Goal: Information Seeking & Learning: Compare options

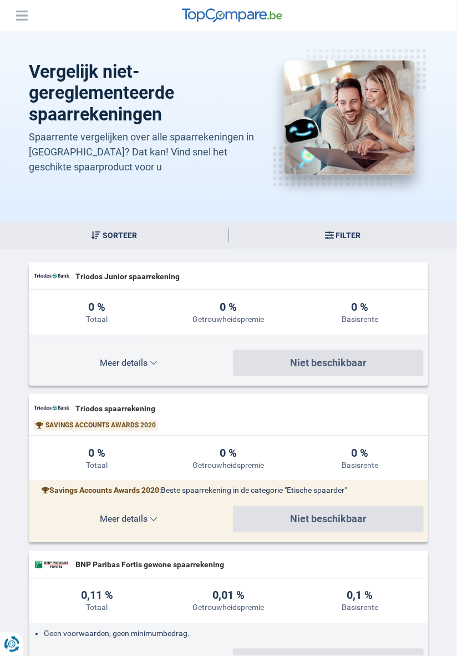
click at [303, 244] on button "Filter" at bounding box center [343, 235] width 229 height 27
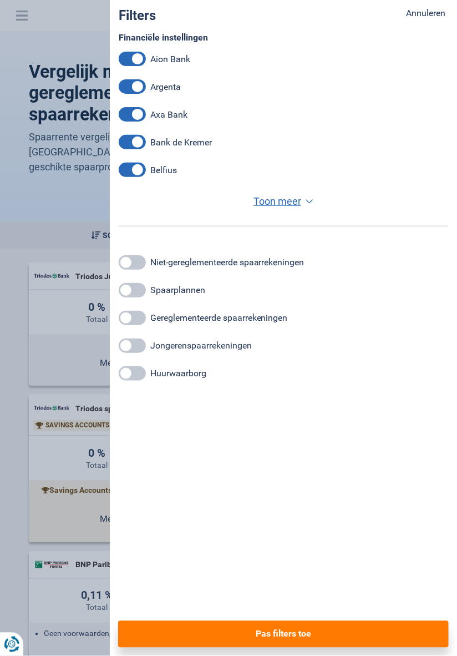
click at [130, 257] on span at bounding box center [132, 262] width 27 height 14
click at [0, 0] on input "checkbox" at bounding box center [0, 0] width 0 height 0
click at [331, 635] on button "Pas filters toe" at bounding box center [283, 634] width 331 height 27
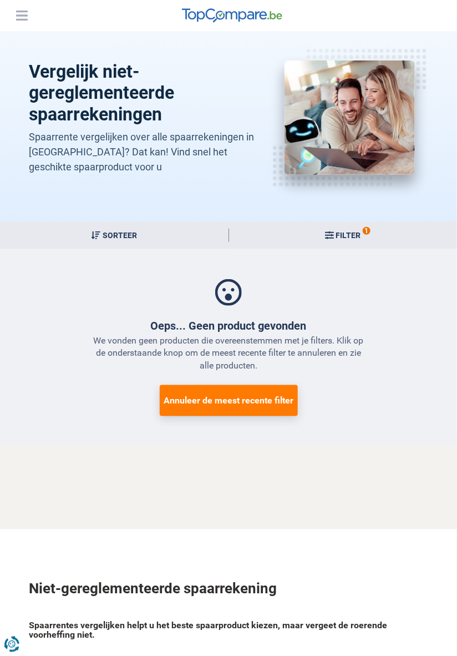
click at [309, 227] on button "1 Filter" at bounding box center [343, 235] width 229 height 27
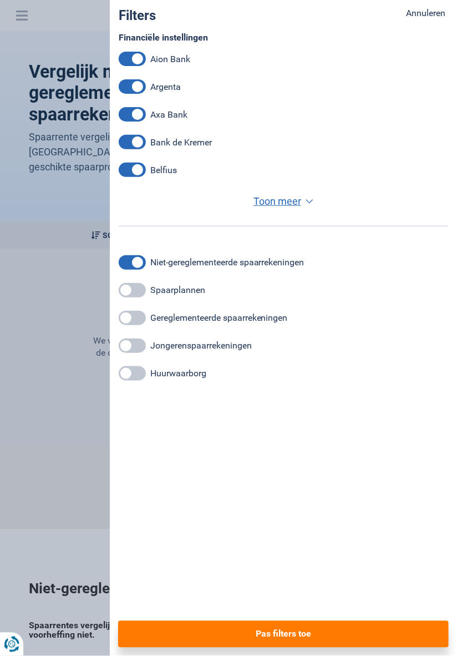
click at [286, 203] on span "Toon meer" at bounding box center [278, 201] width 48 height 14
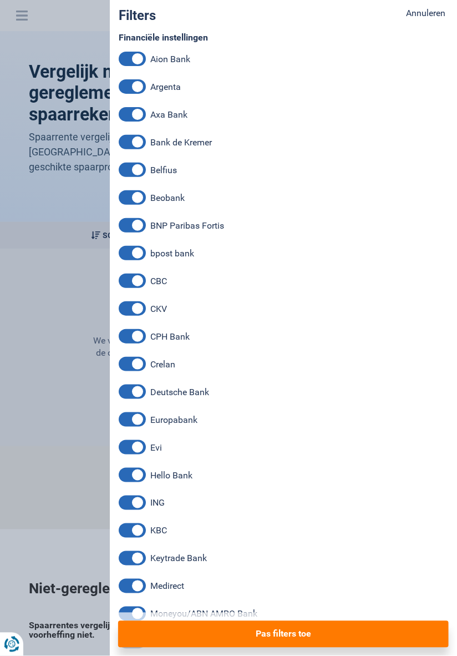
click at [430, 14] on span "Annuleren" at bounding box center [426, 13] width 44 height 27
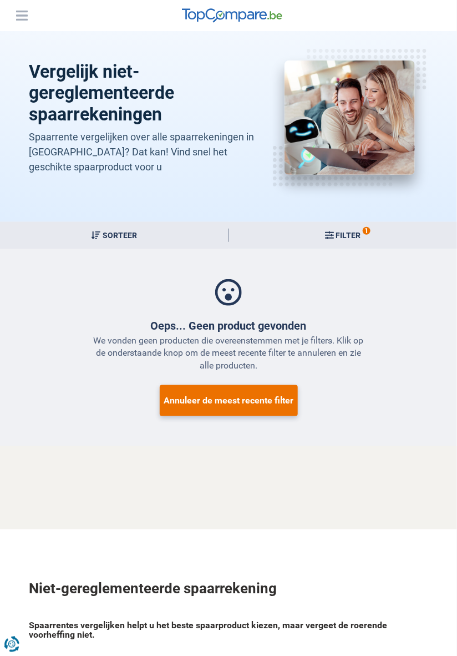
click at [211, 408] on button "Annuleer de meest recente filter" at bounding box center [229, 400] width 138 height 31
click at [246, 388] on button "Annuleer de meest recente filter" at bounding box center [229, 400] width 138 height 31
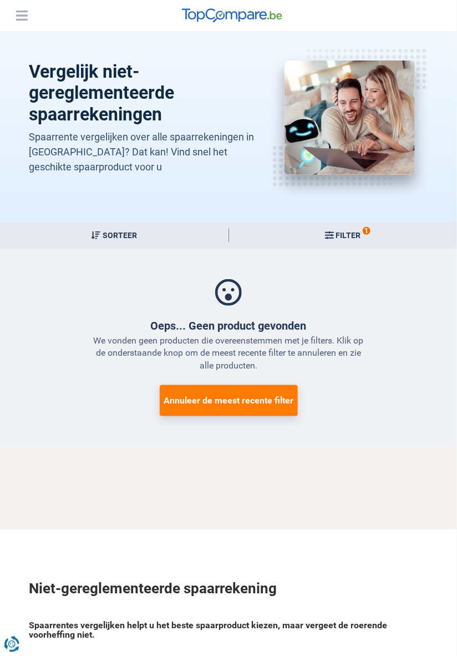
click at [347, 234] on span "1 Filter" at bounding box center [348, 235] width 25 height 8
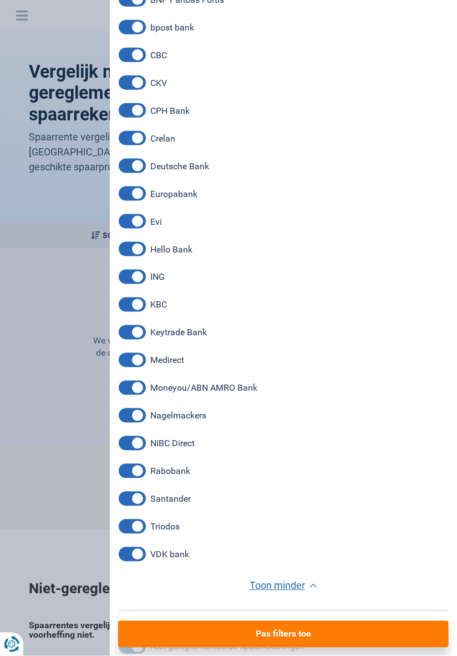
scroll to position [379, 0]
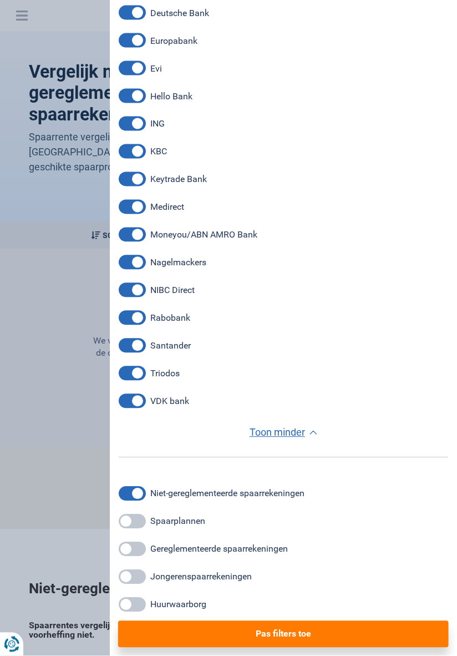
click at [209, 488] on label "Niet-gereglementeerde spaarrekeningen" at bounding box center [227, 493] width 154 height 11
click at [138, 488] on span at bounding box center [132, 494] width 27 height 14
click at [0, 0] on input "checkbox" at bounding box center [0, 0] width 0 height 0
click at [259, 639] on button "Pas filters toe" at bounding box center [283, 634] width 331 height 27
click at [259, 630] on button "Pas filters toe" at bounding box center [283, 634] width 331 height 27
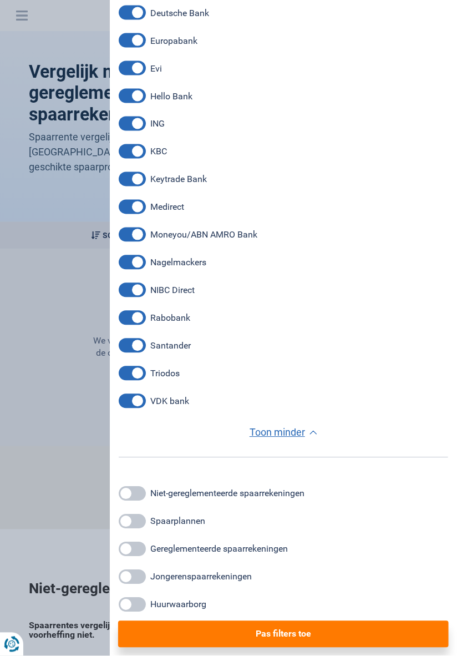
click at [266, 629] on button "Pas filters toe" at bounding box center [283, 634] width 331 height 27
click at [266, 640] on button "Pas filters toe" at bounding box center [283, 634] width 331 height 27
click at [272, 638] on button "Pas filters toe" at bounding box center [283, 634] width 331 height 27
click at [279, 635] on button "Pas filters toe" at bounding box center [283, 634] width 331 height 27
click at [285, 630] on button "Pas filters toe" at bounding box center [283, 634] width 331 height 27
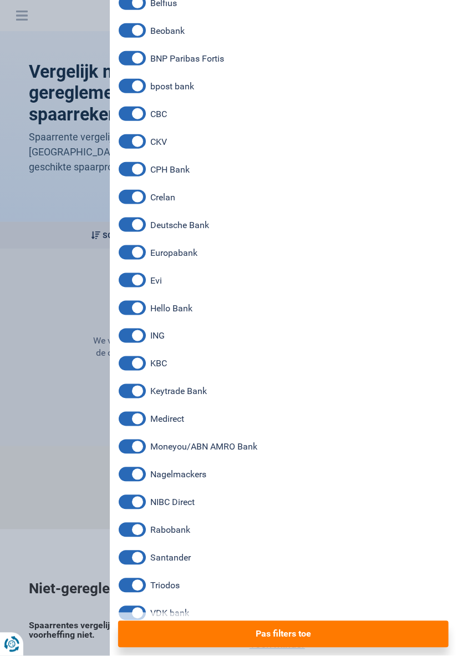
scroll to position [0, 0]
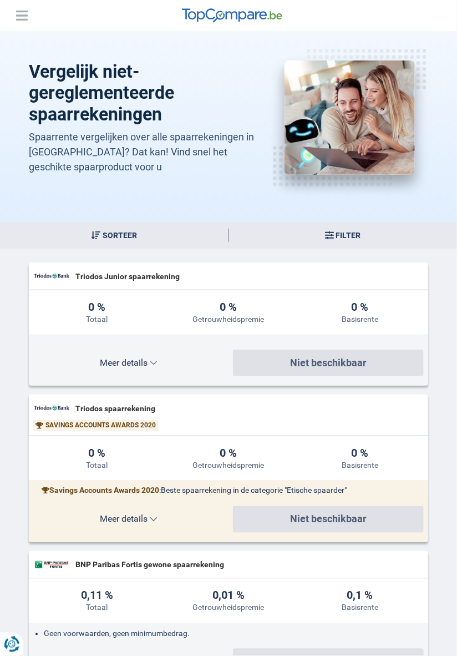
click at [170, 239] on select "Totaal Getrouwheidspremie Basisrente" at bounding box center [114, 235] width 229 height 27
click at [0, 222] on select "Totaal Getrouwheidspremie Basisrente" at bounding box center [114, 235] width 229 height 27
click at [155, 231] on select "Totaal Getrouwheidspremie Basisrente" at bounding box center [114, 235] width 229 height 27
select select "TotalRate-"
click at [0, 222] on select "Totaal Getrouwheidspremie Basisrente" at bounding box center [114, 235] width 229 height 27
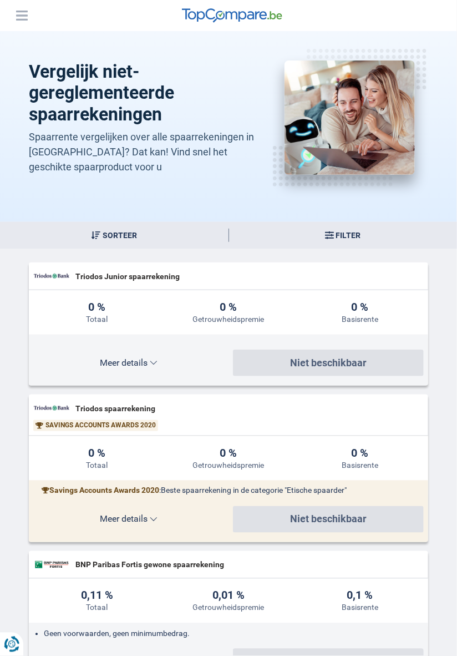
click at [71, 240] on select "Totaal Getrouwheidspremie Basisrente" at bounding box center [114, 235] width 229 height 27
click at [211, 213] on div "Vergelijk niet-gereglementeerde spaarrekeningen Spaarrente vergelijken over all…" at bounding box center [228, 126] width 457 height 191
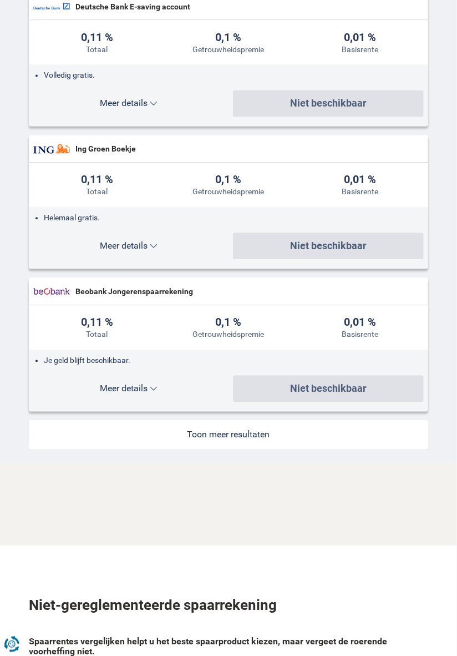
click at [270, 425] on link at bounding box center [229, 435] width 400 height 29
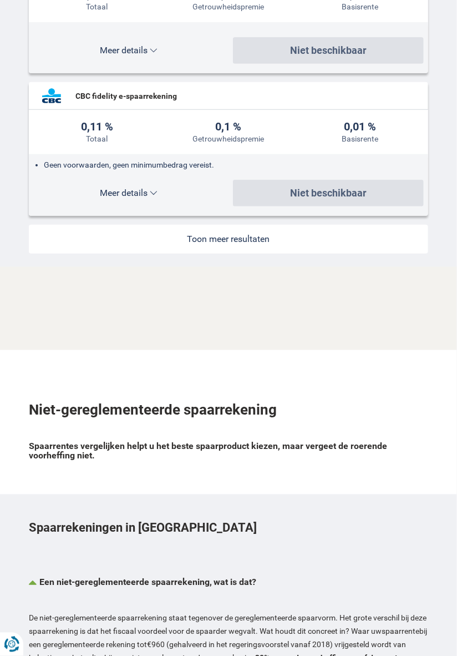
scroll to position [2988, 0]
click at [290, 244] on link at bounding box center [229, 239] width 400 height 29
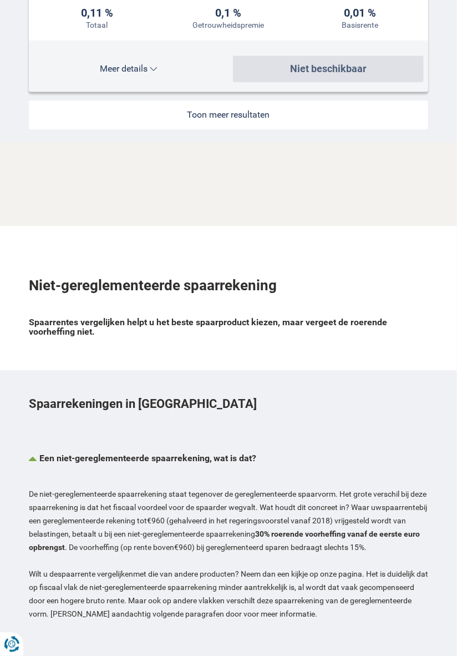
scroll to position [4502, 0]
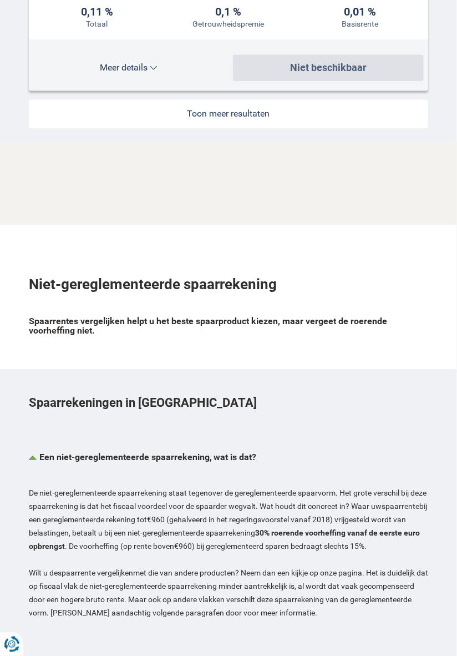
click at [305, 108] on link at bounding box center [229, 113] width 400 height 29
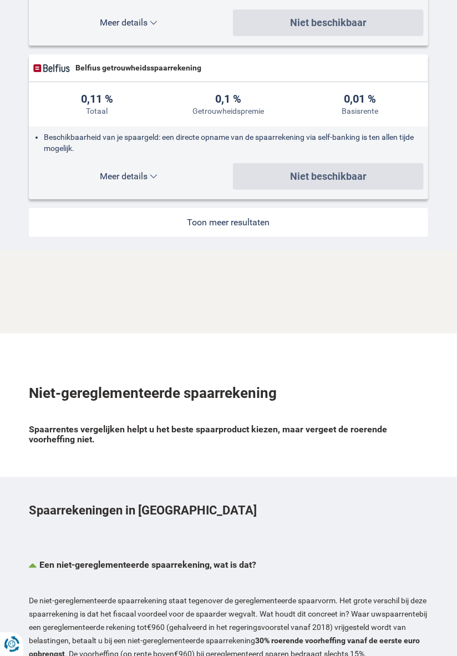
scroll to position [5815, 0]
click at [289, 221] on link at bounding box center [229, 222] width 400 height 29
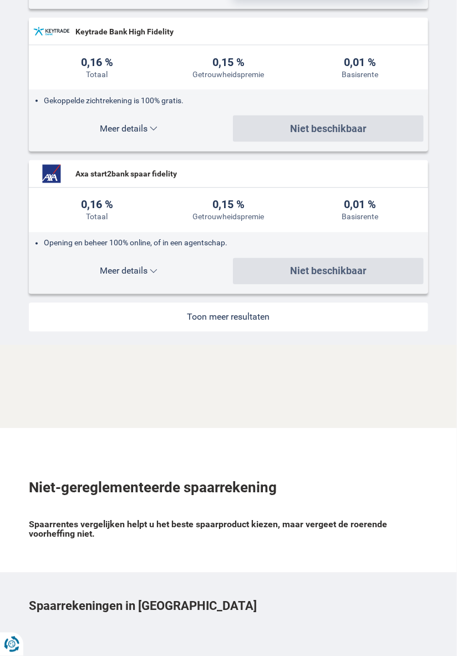
scroll to position [7137, 0]
